Goal: Information Seeking & Learning: Learn about a topic

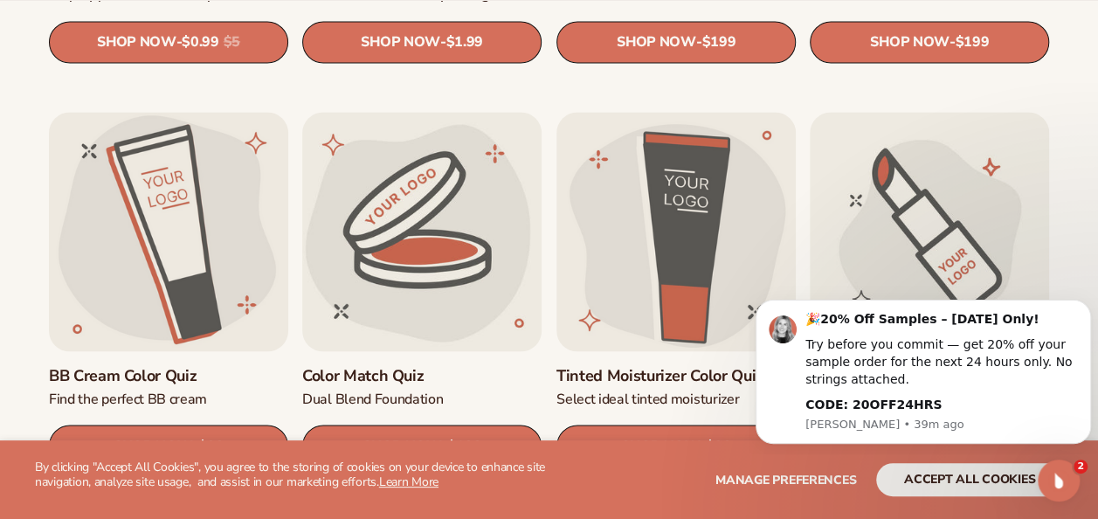
scroll to position [1398, 0]
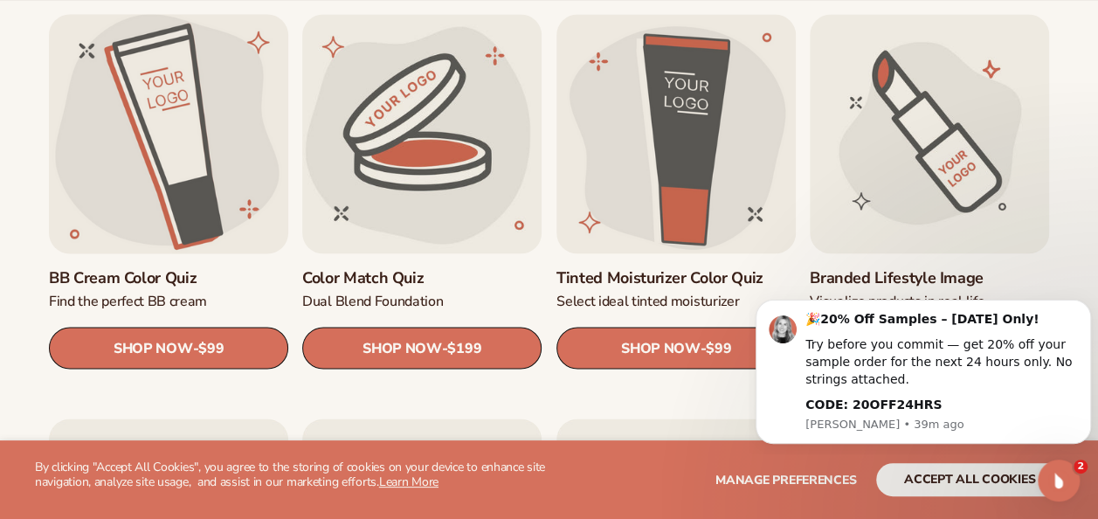
click at [115, 279] on link "BB Cream Color Quiz" at bounding box center [168, 278] width 239 height 20
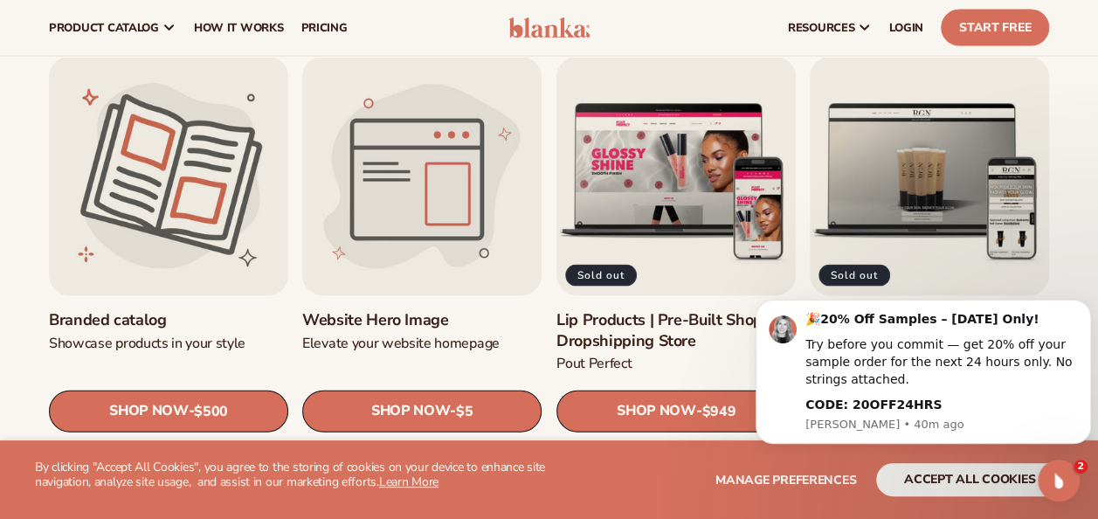
scroll to position [1747, 0]
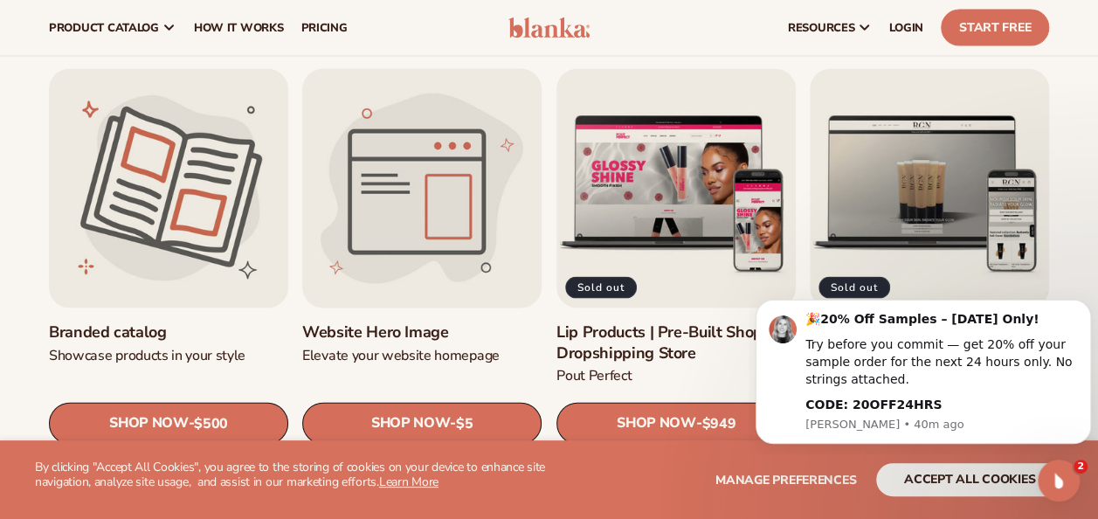
click at [388, 332] on link "Website Hero Image" at bounding box center [421, 332] width 239 height 20
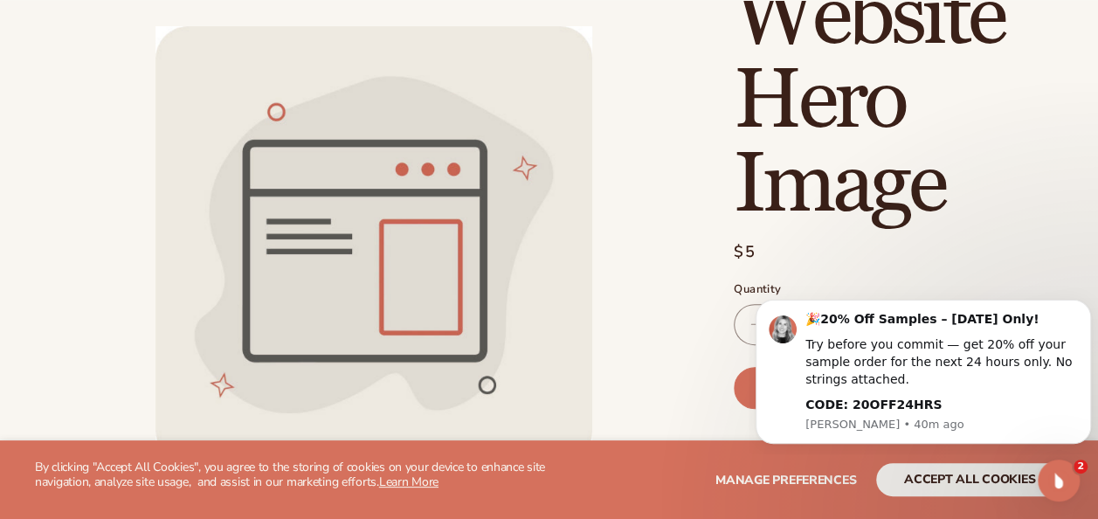
scroll to position [175, 0]
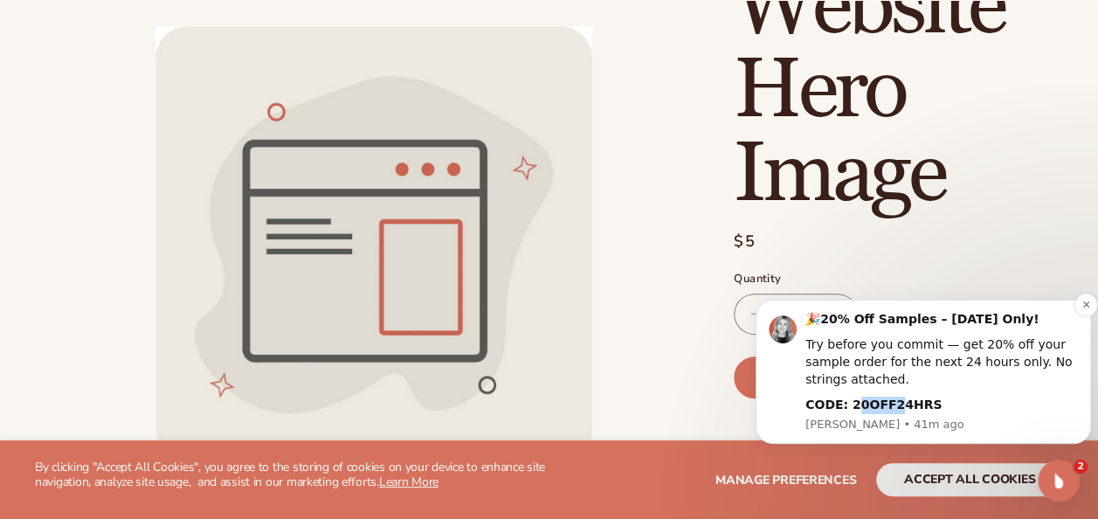
drag, startPoint x: 848, startPoint y: 404, endPoint x: 884, endPoint y: 403, distance: 36.7
click at [884, 403] on b "CODE: 20OFF24HRS" at bounding box center [874, 405] width 136 height 14
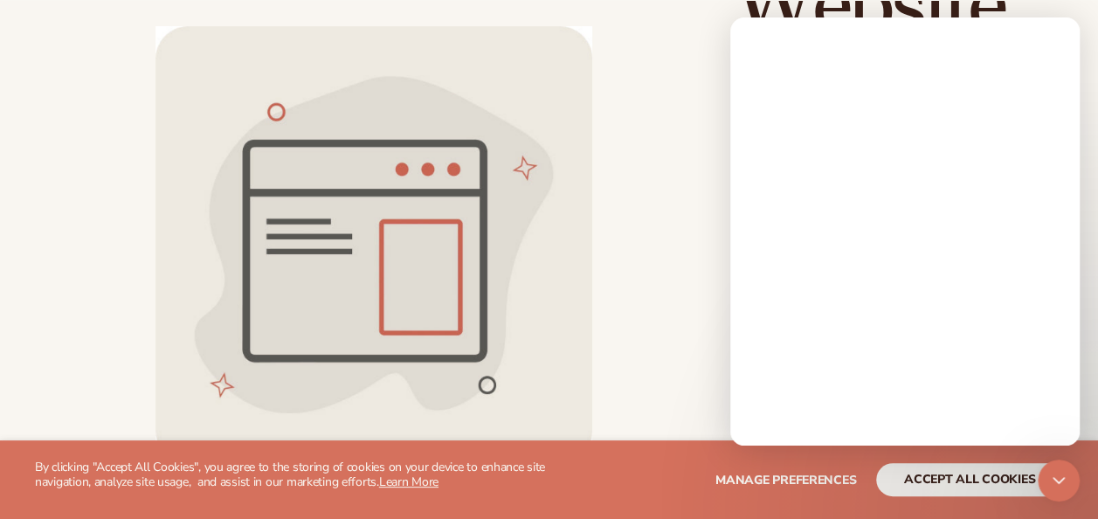
scroll to position [0, 0]
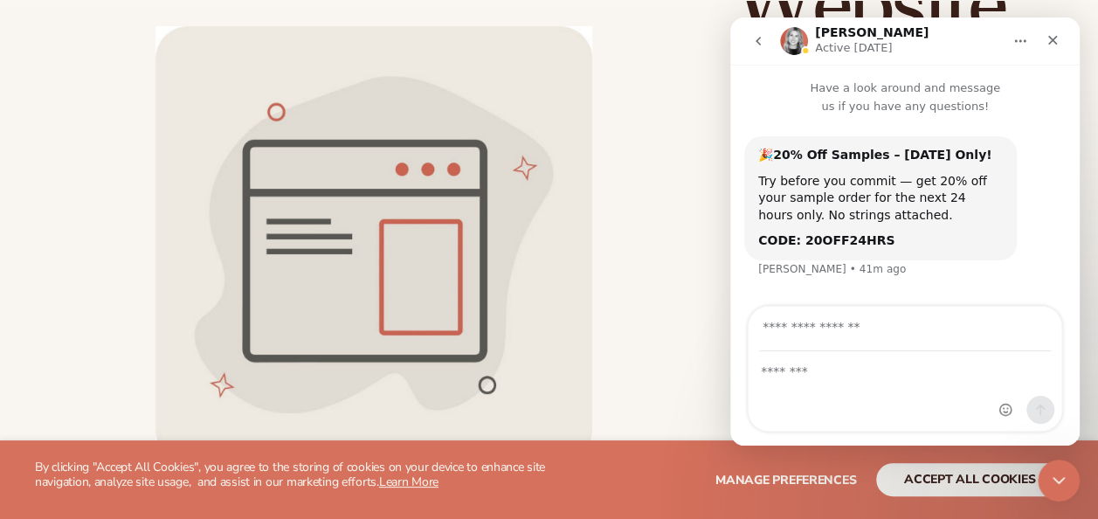
click at [720, 349] on div "Blanka Website Hero Image Website Hero Image Regular price $5 Sale price $5 Reg…" at bounding box center [874, 525] width 350 height 1168
drag, startPoint x: 796, startPoint y: 242, endPoint x: 866, endPoint y: 240, distance: 69.9
click at [866, 240] on b "CODE: 20OFF24HRS" at bounding box center [826, 240] width 136 height 14
drag, startPoint x: 866, startPoint y: 240, endPoint x: 857, endPoint y: 239, distance: 8.8
copy b "20OFF24HRS"
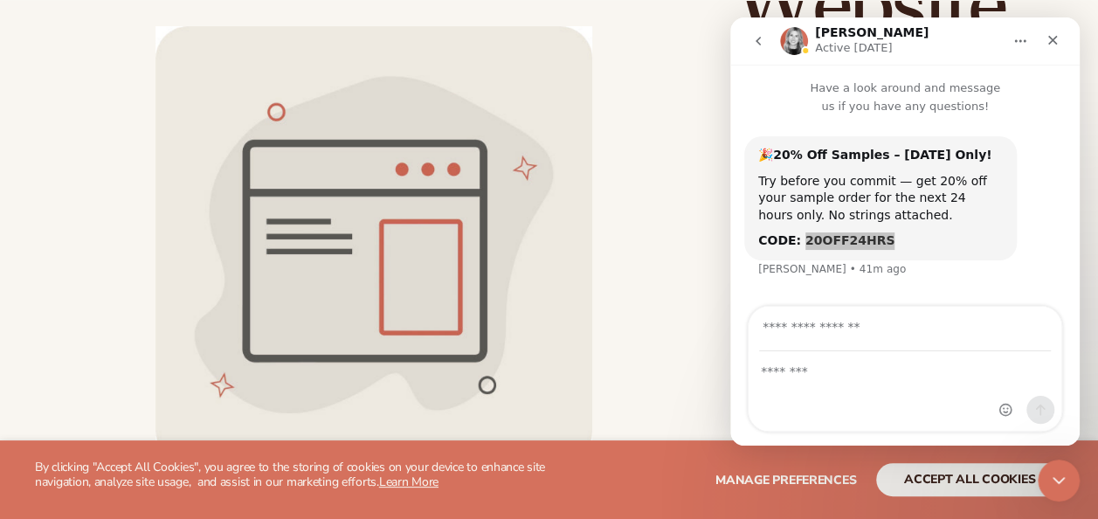
click at [679, 232] on li "Open media 1 in modal" at bounding box center [374, 244] width 650 height 437
click at [1058, 44] on icon "Close" at bounding box center [1053, 40] width 14 height 14
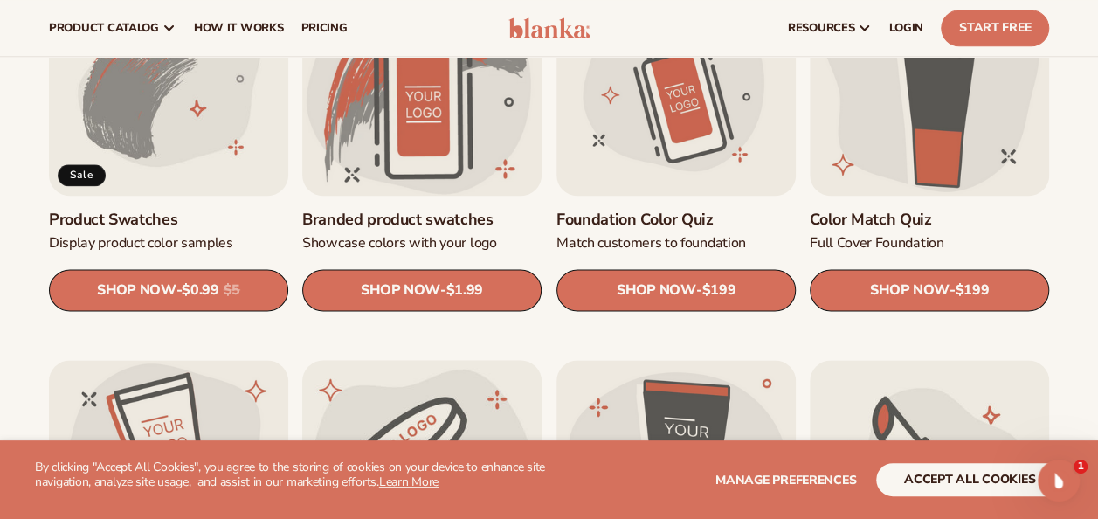
scroll to position [1048, 0]
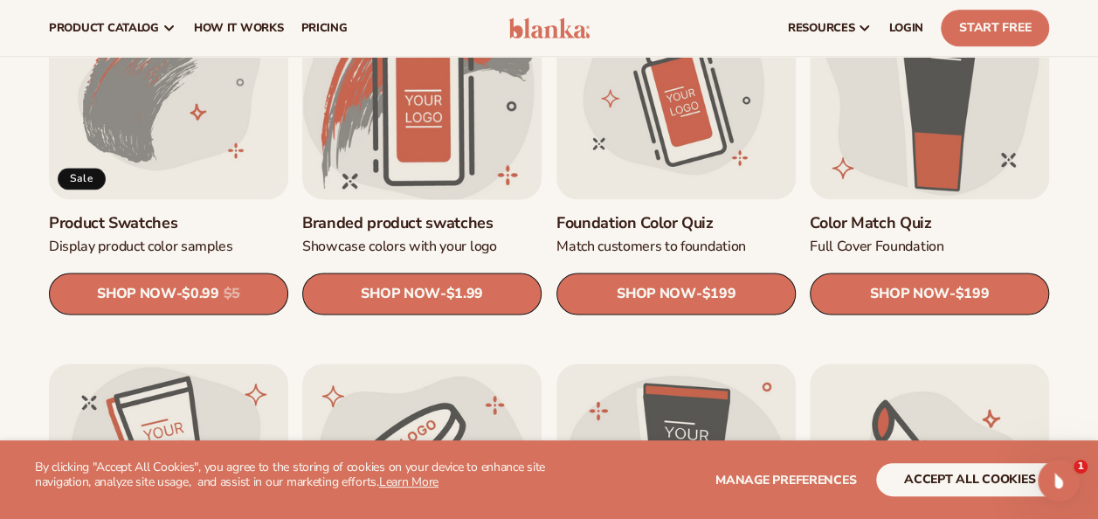
click at [412, 222] on link "Branded product swatches" at bounding box center [421, 223] width 239 height 20
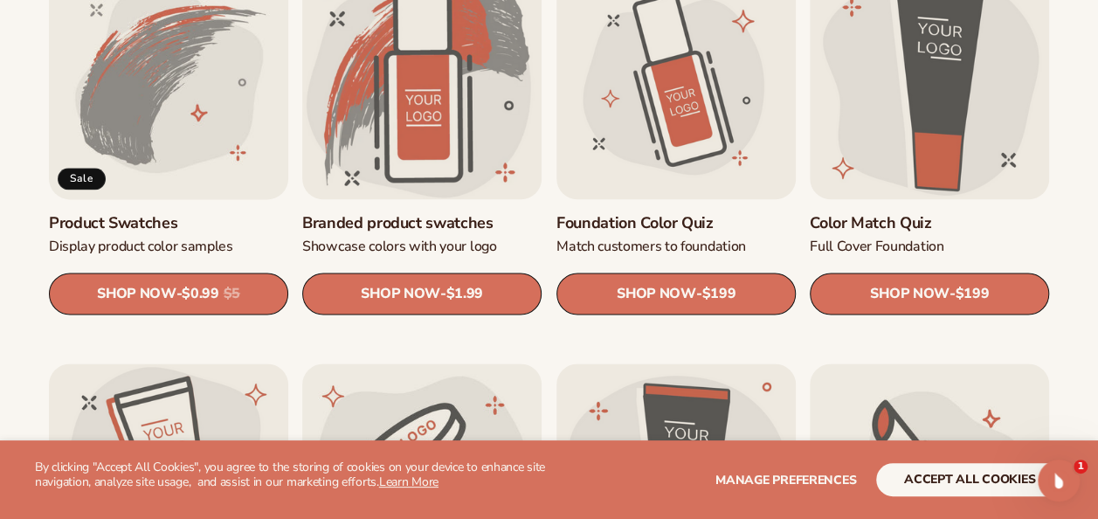
click at [148, 217] on link "Product Swatches" at bounding box center [168, 223] width 239 height 20
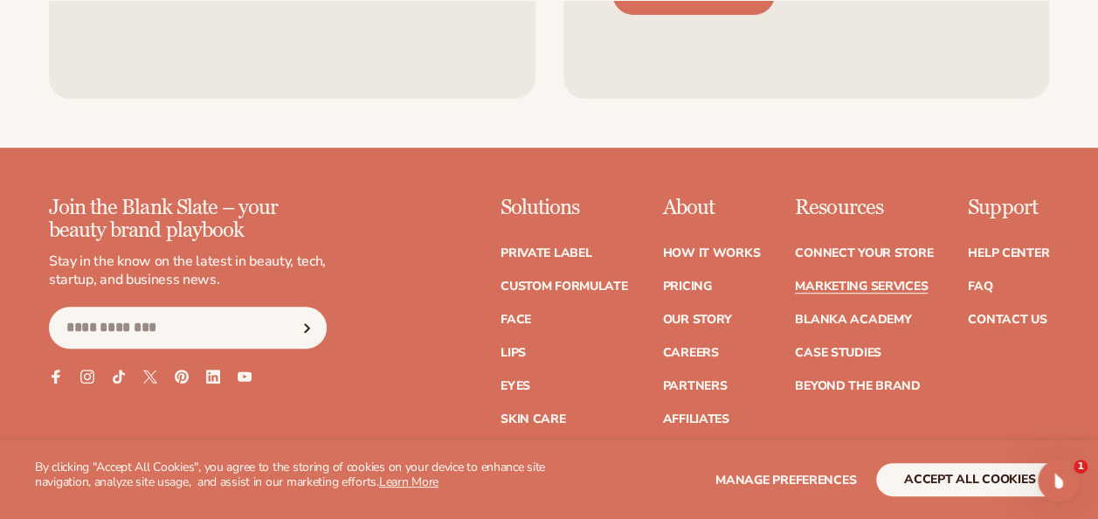
scroll to position [3670, 0]
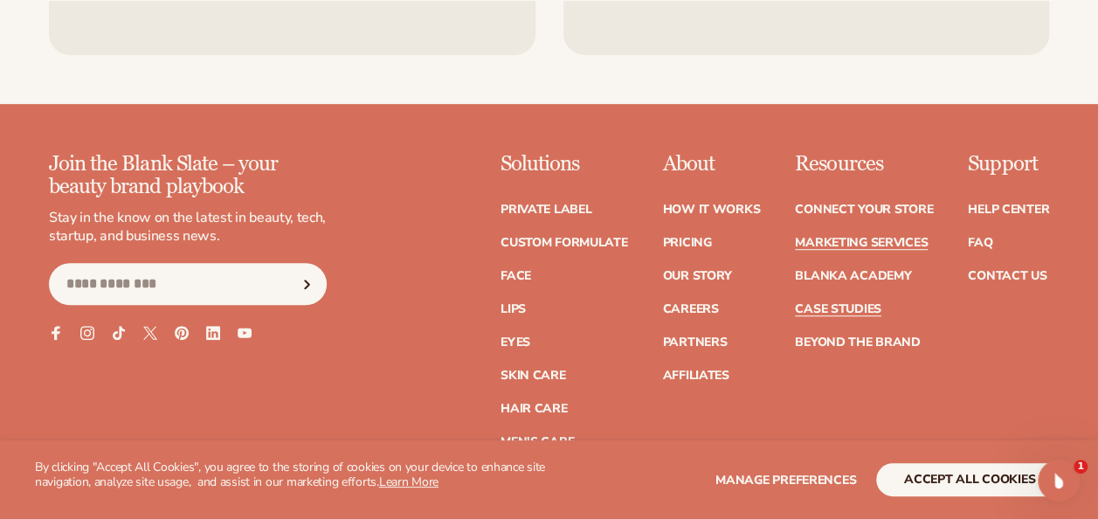
click at [835, 303] on link "Case Studies" at bounding box center [838, 309] width 86 height 12
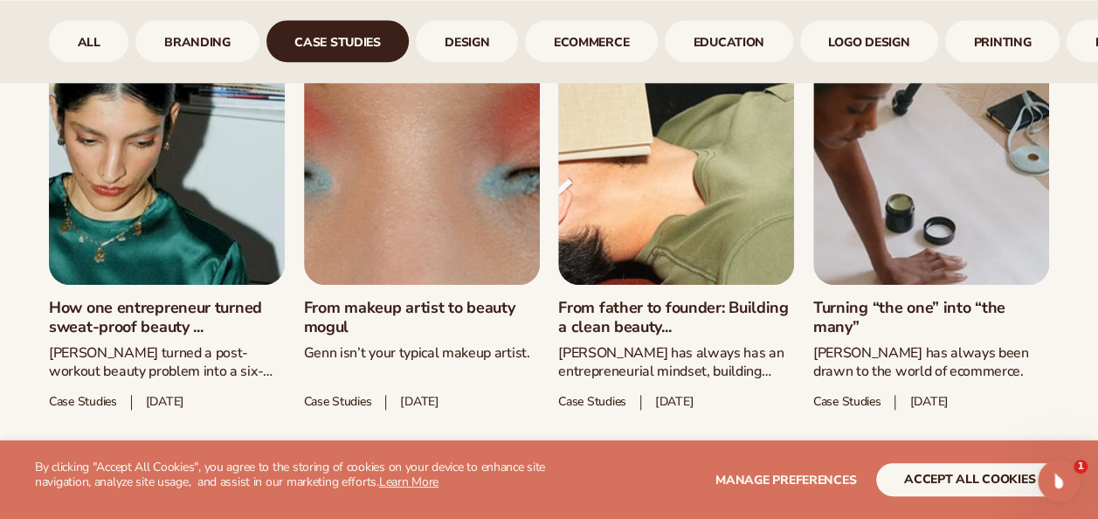
scroll to position [923, 0]
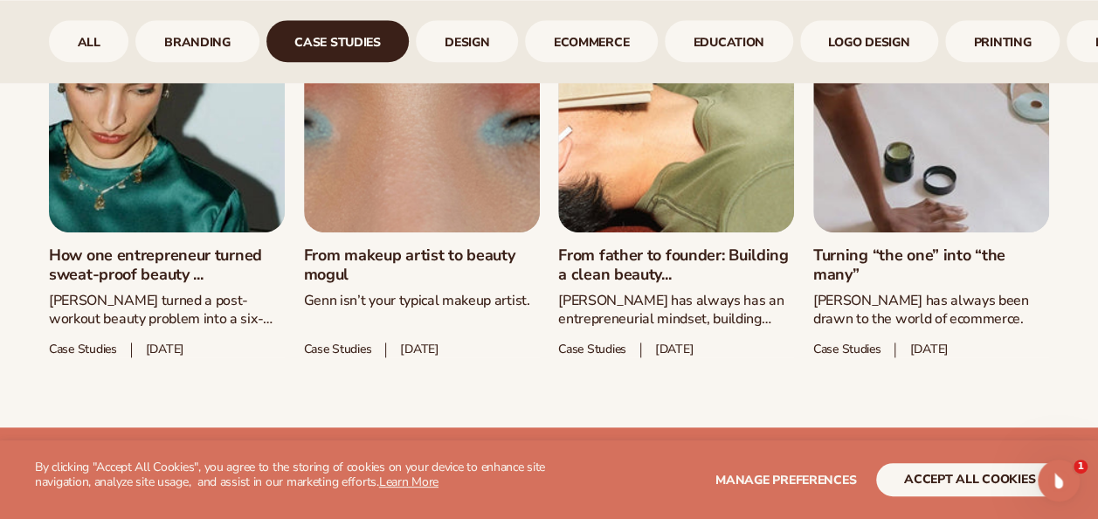
click at [823, 261] on link "Turning “the one” into “the many”" at bounding box center [931, 265] width 236 height 38
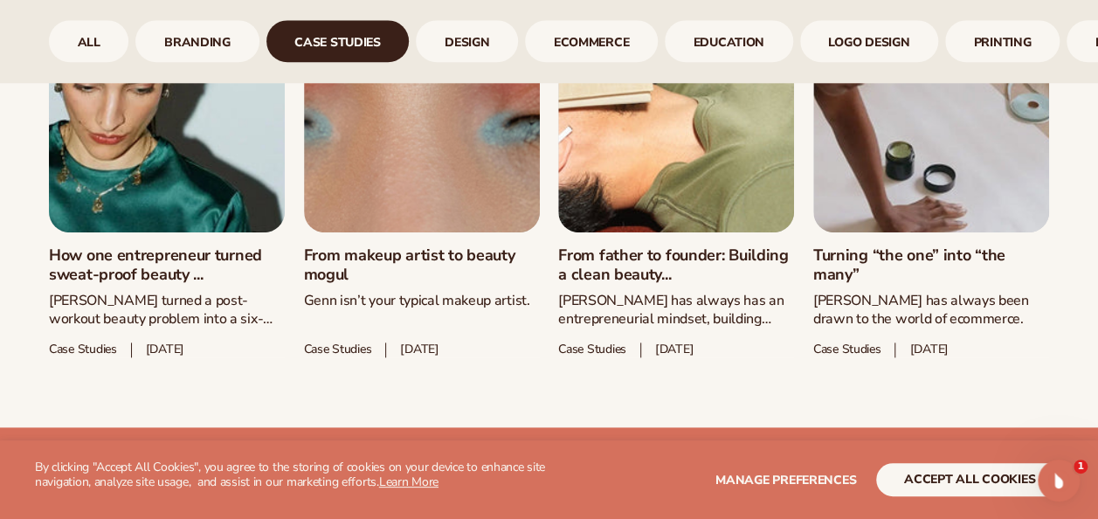
click at [135, 262] on link "How one entrepreneur turned sweat-proof beauty ..." at bounding box center [167, 265] width 236 height 38
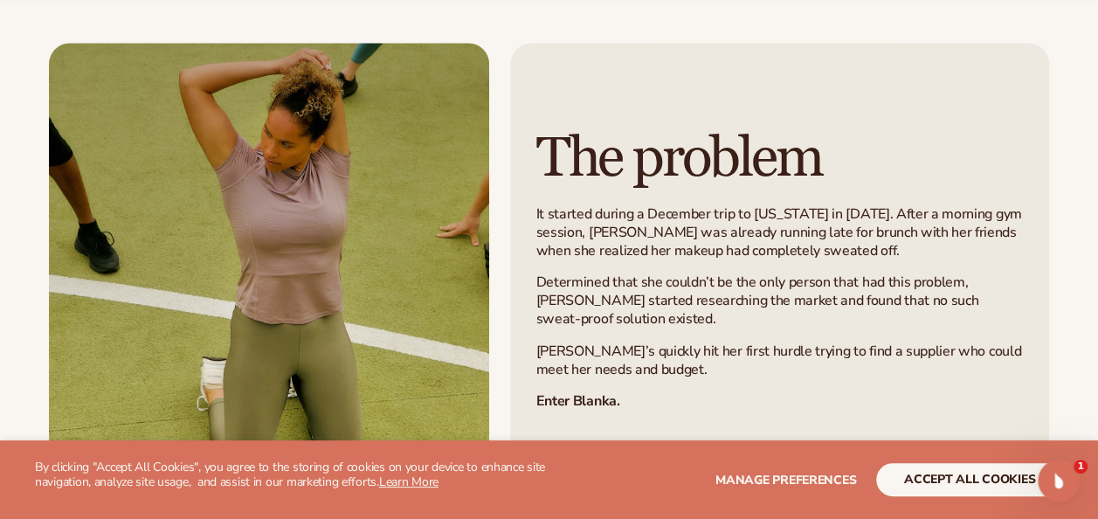
scroll to position [874, 0]
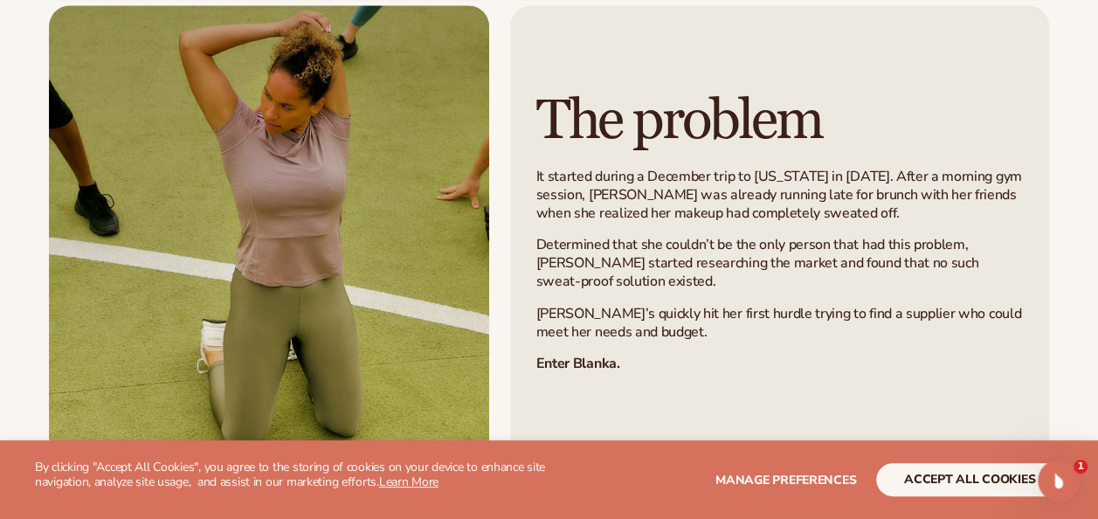
drag, startPoint x: 334, startPoint y: 170, endPoint x: 222, endPoint y: 269, distance: 149.8
click at [222, 269] on div at bounding box center [269, 231] width 440 height 453
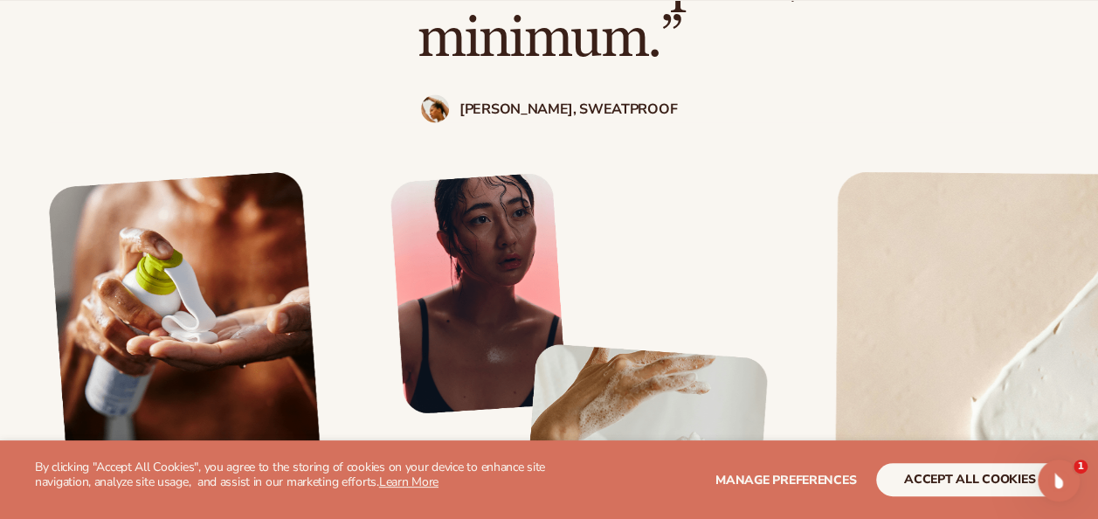
scroll to position [1573, 0]
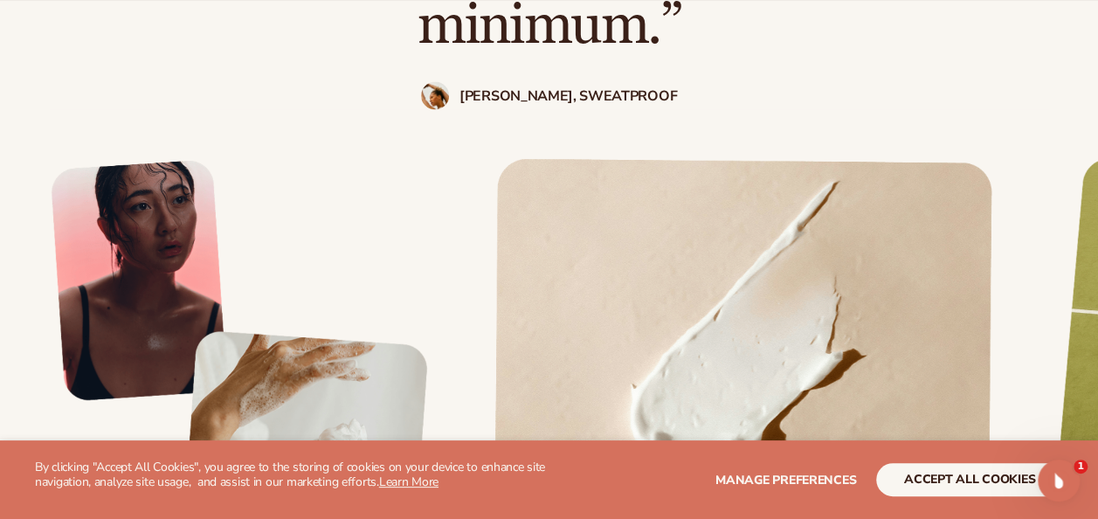
click at [449, 81] on img at bounding box center [435, 95] width 28 height 28
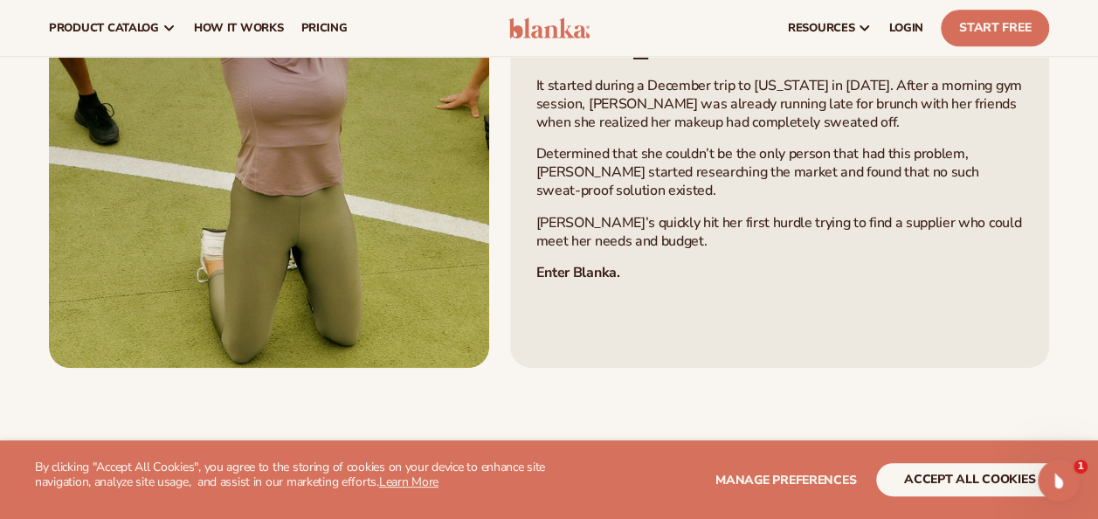
scroll to position [786, 0]
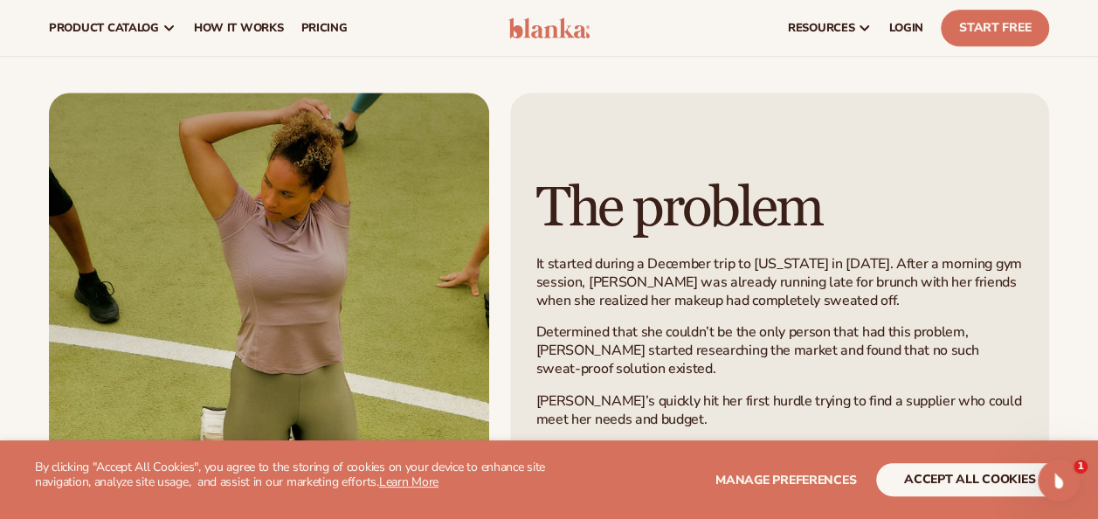
drag, startPoint x: 239, startPoint y: 207, endPoint x: 157, endPoint y: 253, distance: 93.5
click at [157, 253] on div at bounding box center [269, 319] width 440 height 453
click at [159, 254] on div at bounding box center [269, 319] width 440 height 453
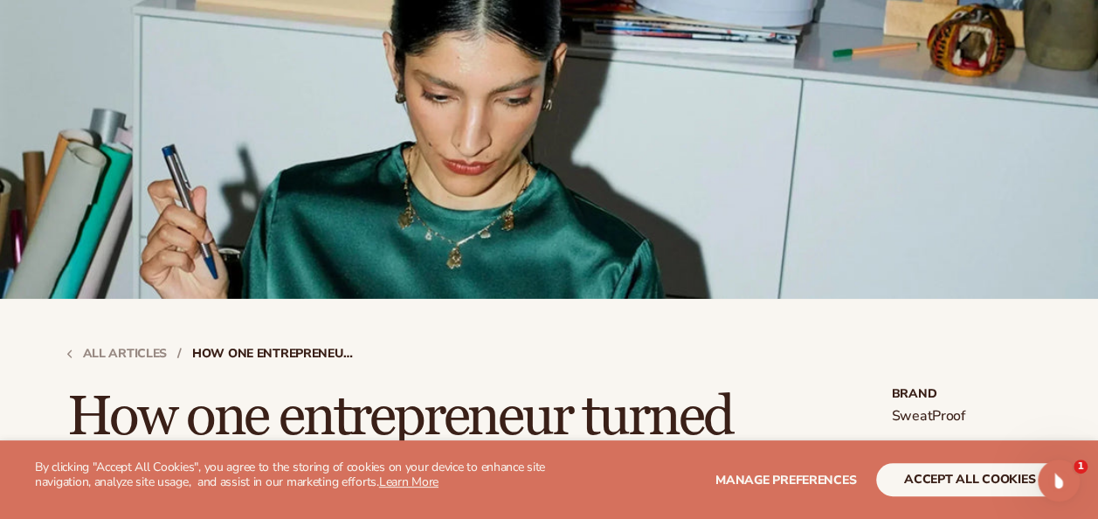
scroll to position [0, 0]
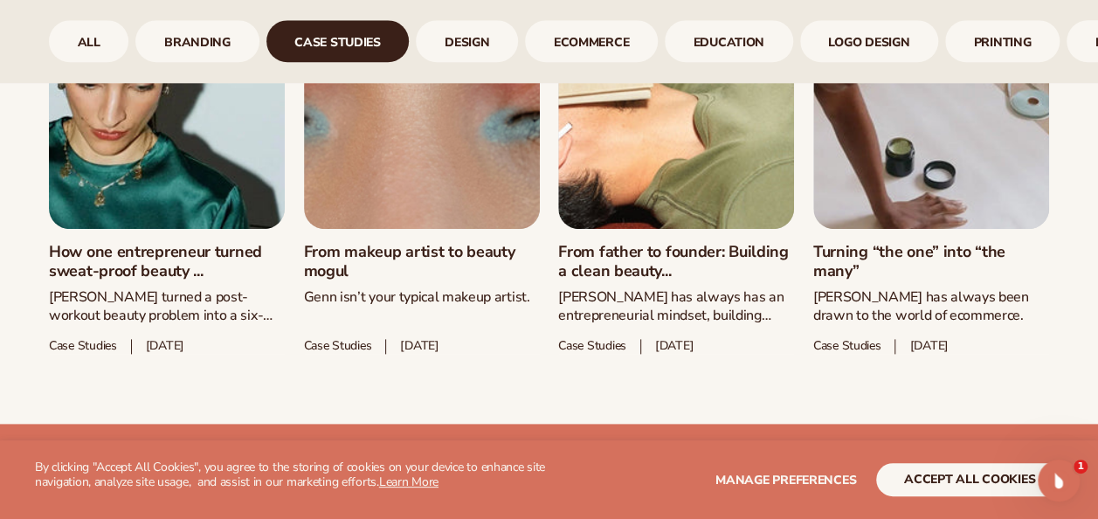
click at [327, 256] on link "From makeup artist to beauty mogul" at bounding box center [422, 262] width 236 height 38
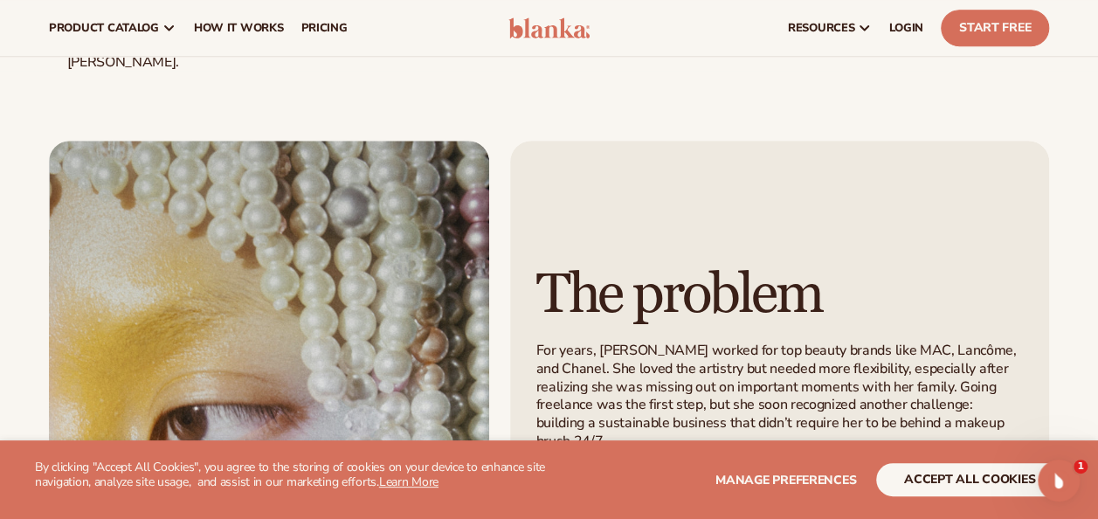
scroll to position [786, 0]
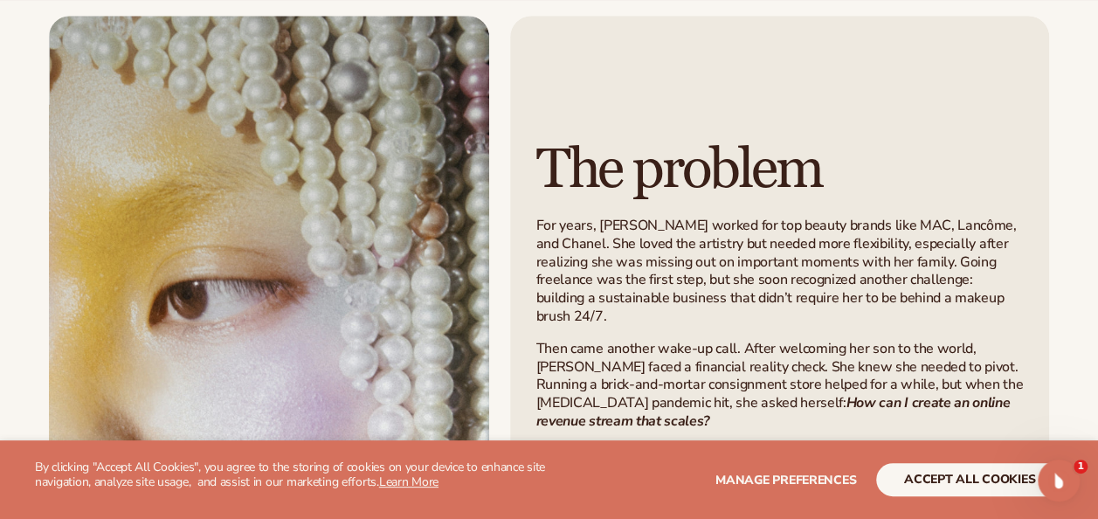
drag, startPoint x: 254, startPoint y: 358, endPoint x: 718, endPoint y: 311, distance: 466.3
click at [718, 311] on div "For years, [PERSON_NAME] worked for top beauty brands like MAC, Lancôme, and Ch…" at bounding box center [779, 324] width 487 height 214
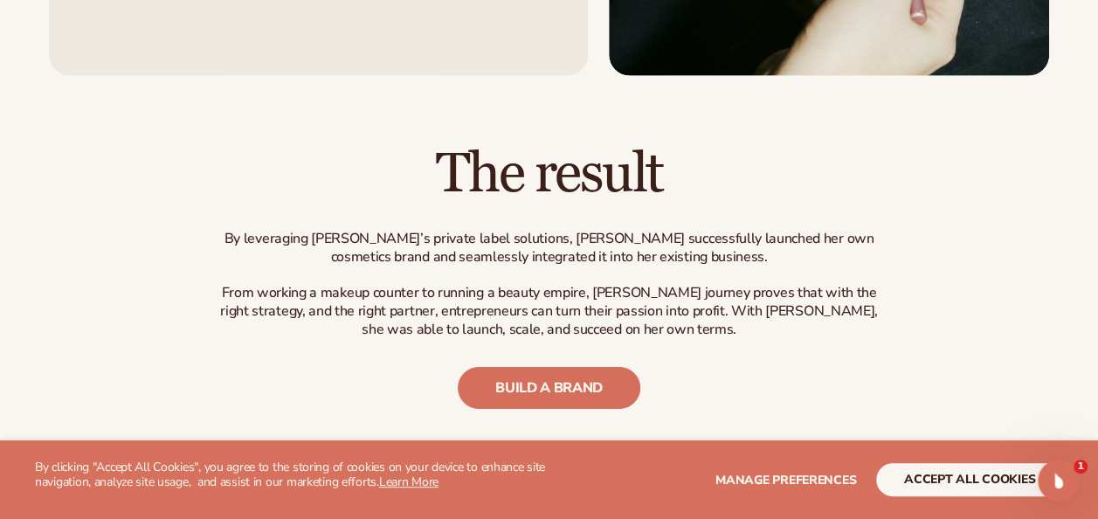
scroll to position [2621, 0]
